Goal: Transaction & Acquisition: Book appointment/travel/reservation

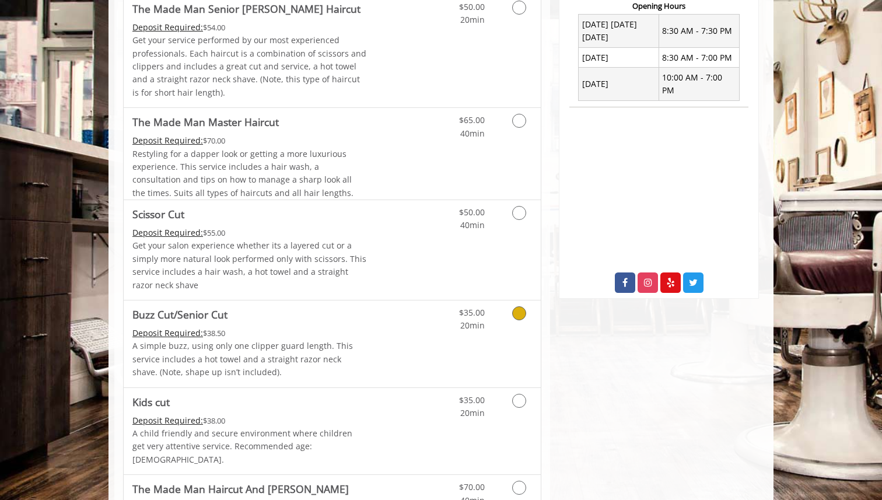
scroll to position [509, 0]
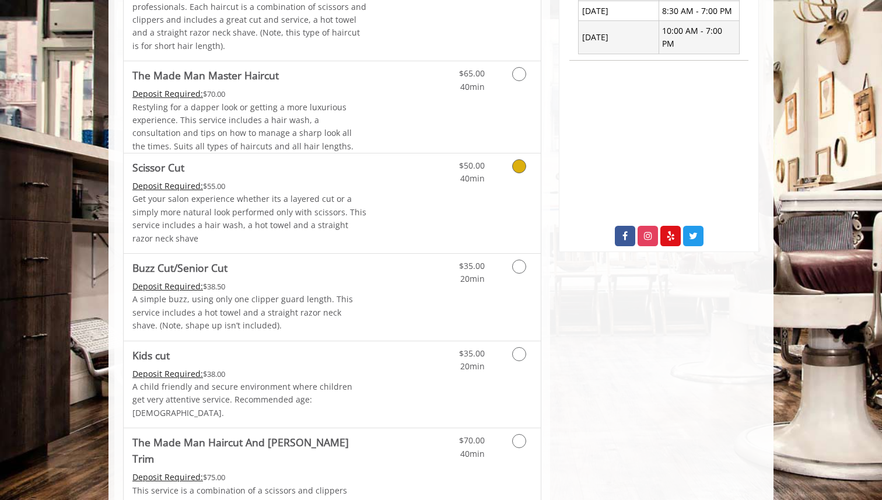
click at [173, 185] on Cut "Deposit Required:" at bounding box center [167, 185] width 71 height 11
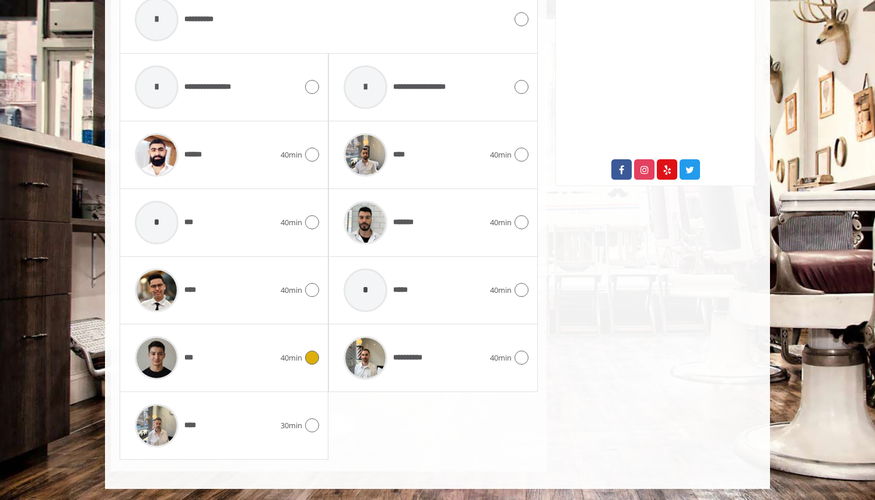
scroll to position [0, 0]
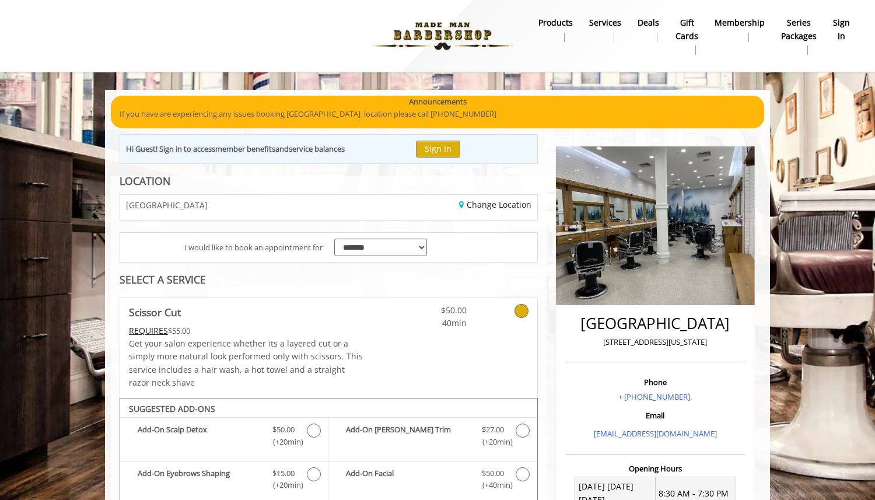
click at [405, 38] on img at bounding box center [442, 36] width 160 height 64
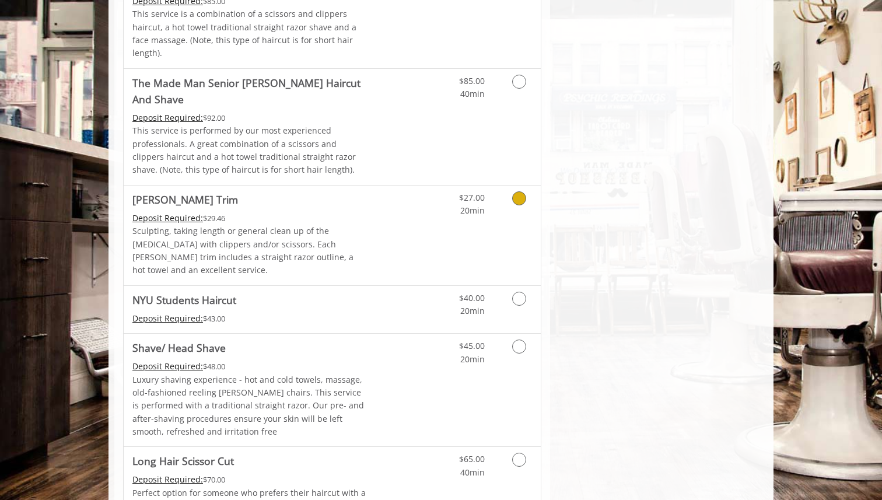
scroll to position [1229, 0]
click at [516, 291] on icon "Grooming services" at bounding box center [519, 298] width 14 height 14
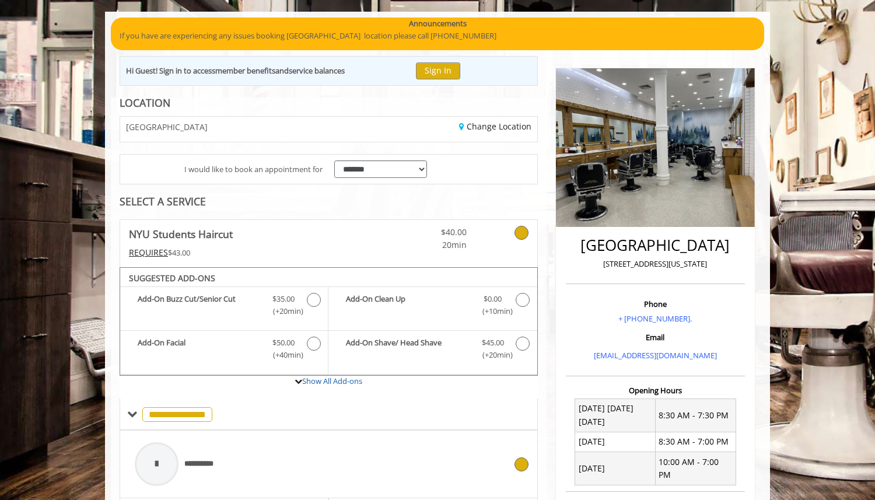
scroll to position [74, 0]
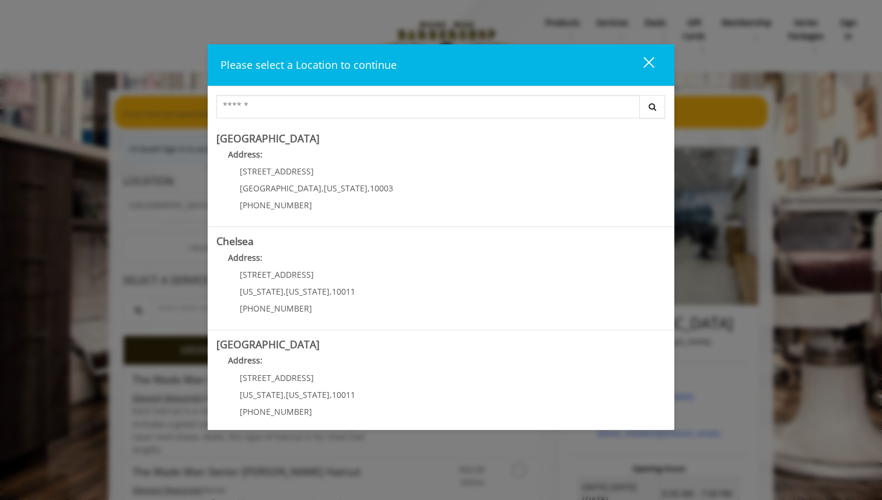
click at [647, 60] on div "close dialog" at bounding box center [649, 62] width 11 height 11
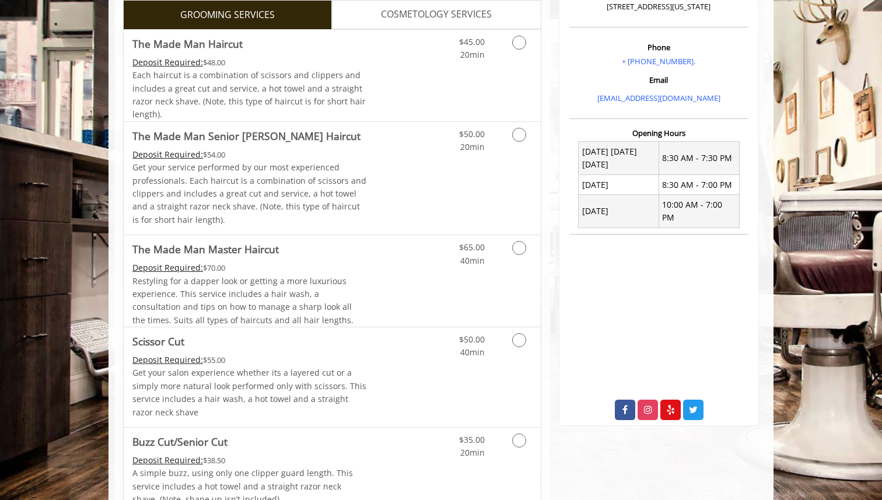
scroll to position [433, 0]
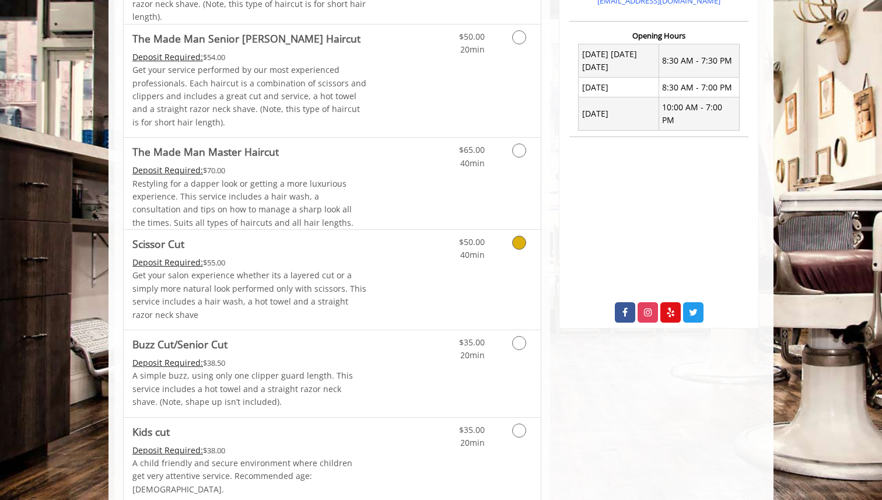
click at [523, 244] on icon "Grooming services" at bounding box center [519, 243] width 14 height 14
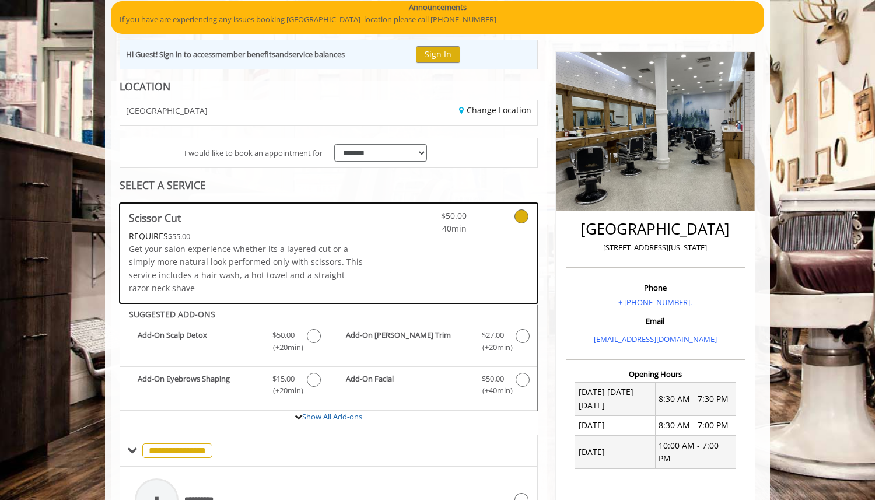
scroll to position [0, 0]
